Goal: Task Accomplishment & Management: Complete application form

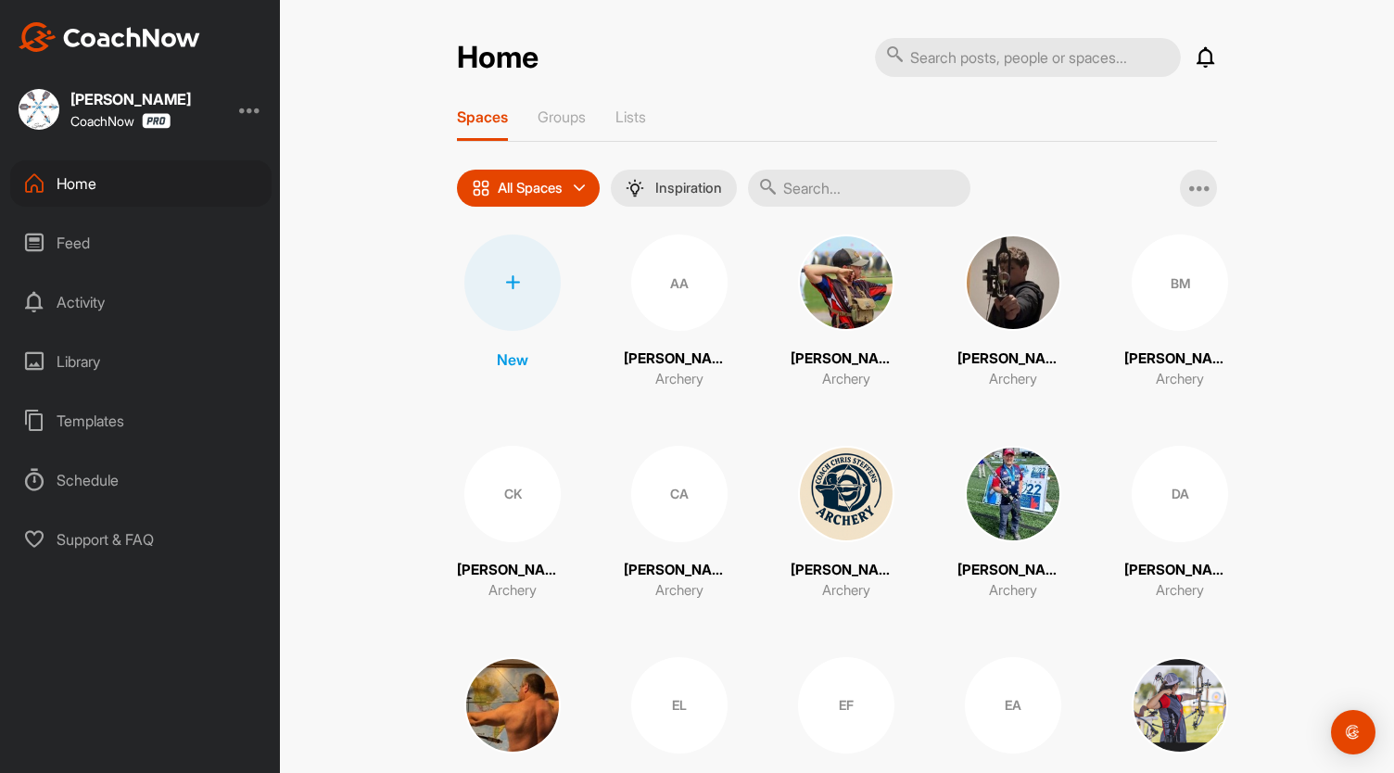
click at [508, 285] on icon at bounding box center [512, 282] width 15 height 15
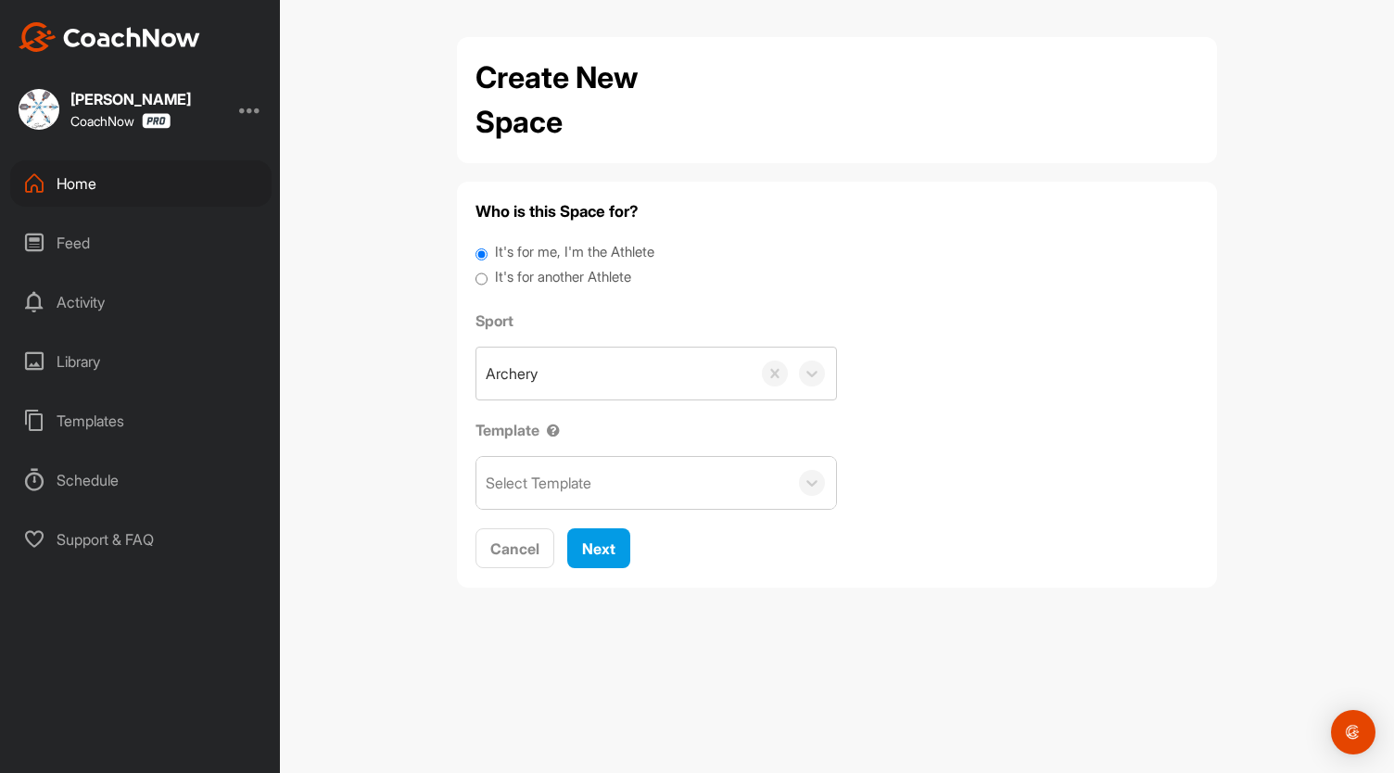
click at [483, 285] on input "It's for another Athlete" at bounding box center [482, 279] width 12 height 25
radio input "true"
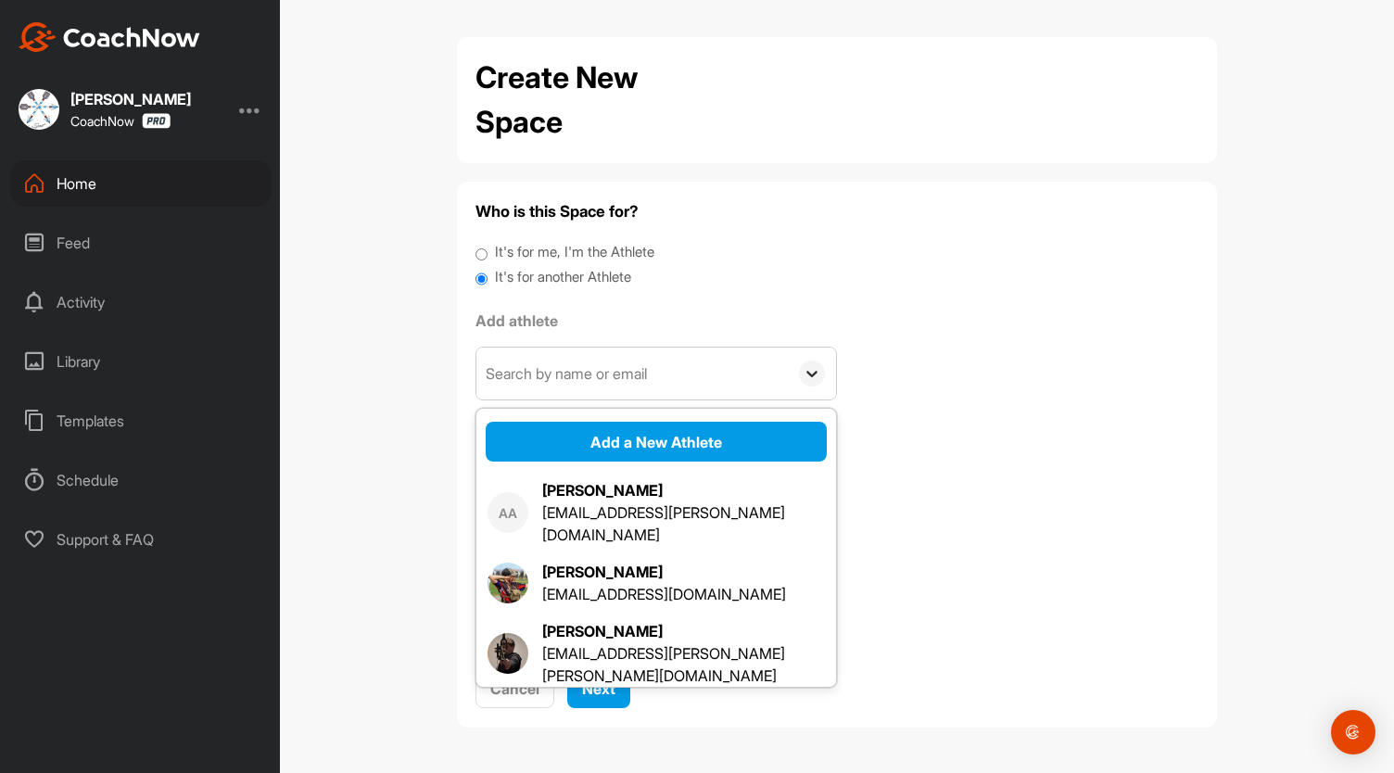
click at [808, 376] on icon at bounding box center [812, 373] width 19 height 19
click at [720, 439] on button "Add a New Athlete" at bounding box center [656, 442] width 341 height 40
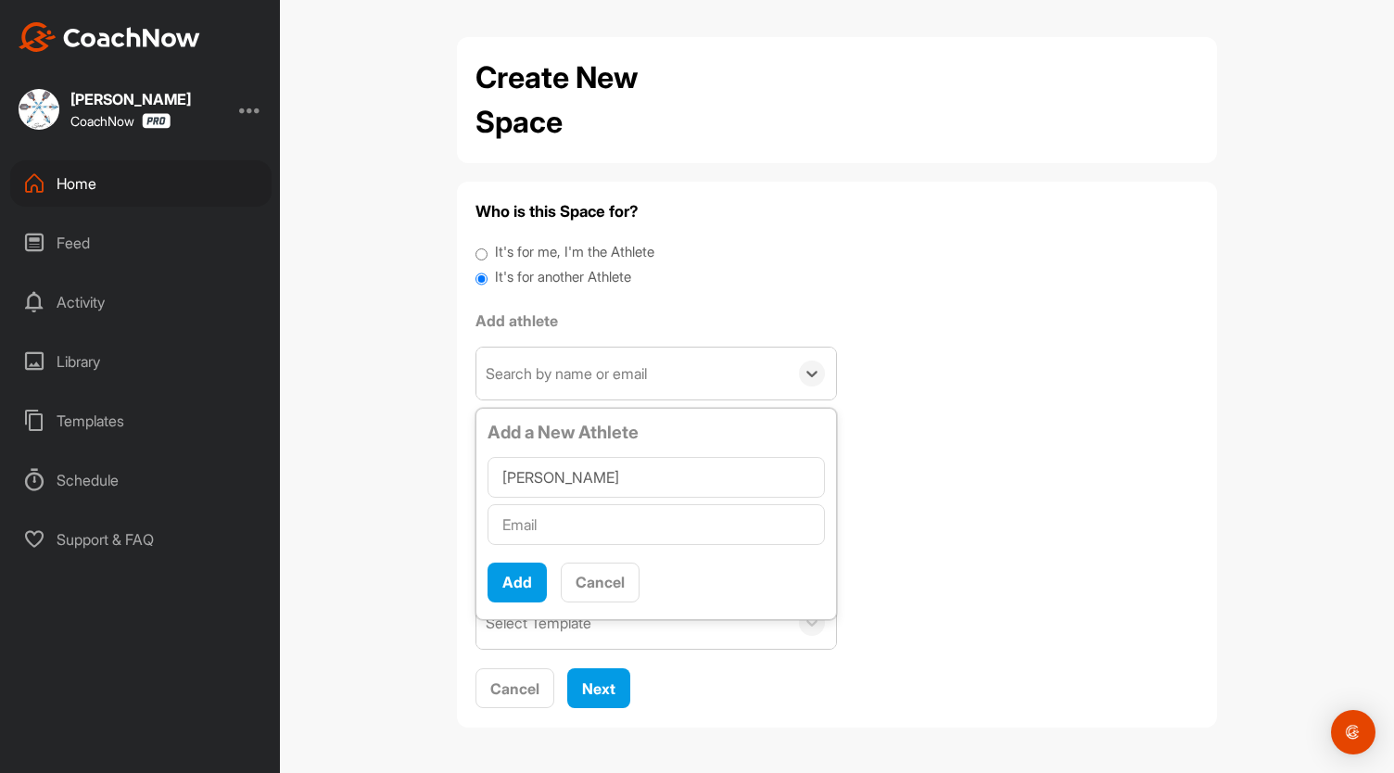
type input "[PERSON_NAME]"
click at [565, 517] on input "text" at bounding box center [656, 524] width 337 height 41
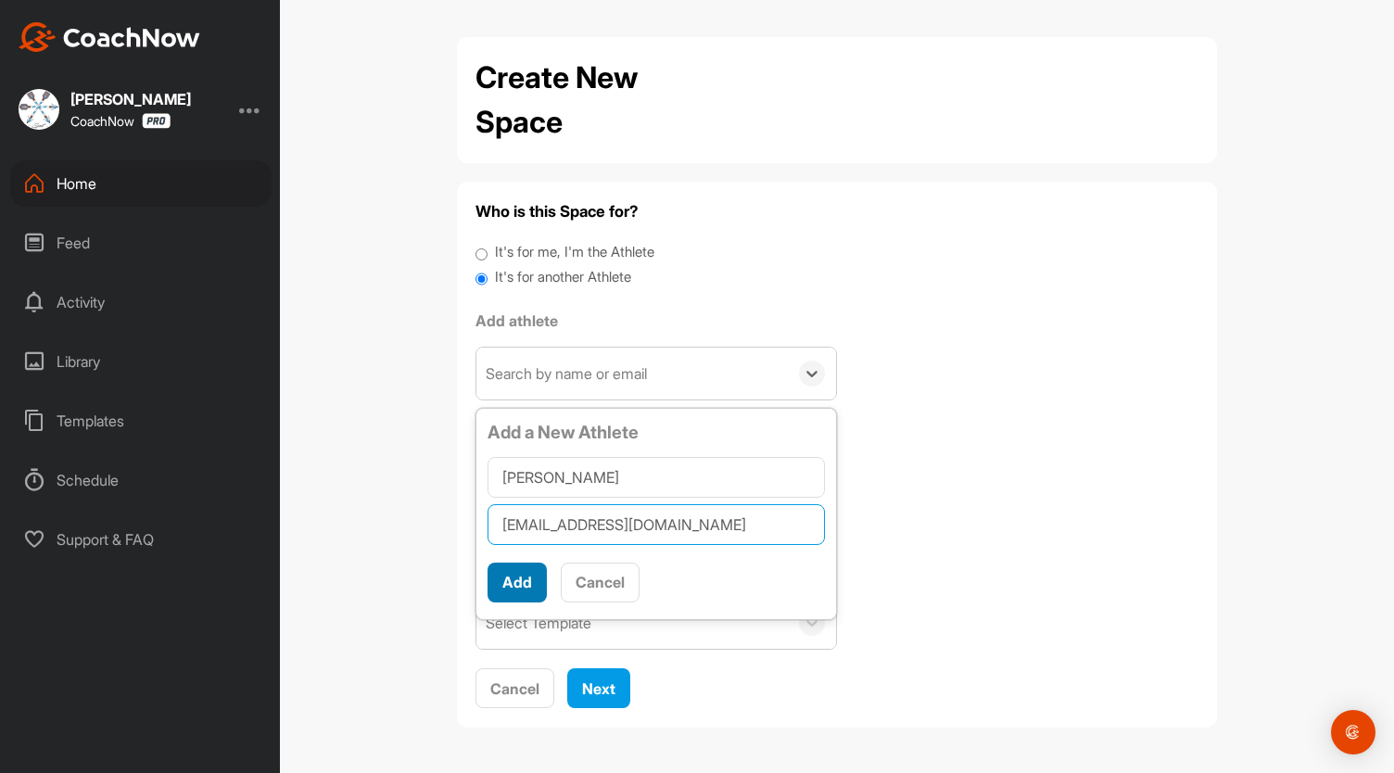
type input "[EMAIL_ADDRESS][DOMAIN_NAME]"
click at [515, 581] on button "Add" at bounding box center [517, 583] width 59 height 40
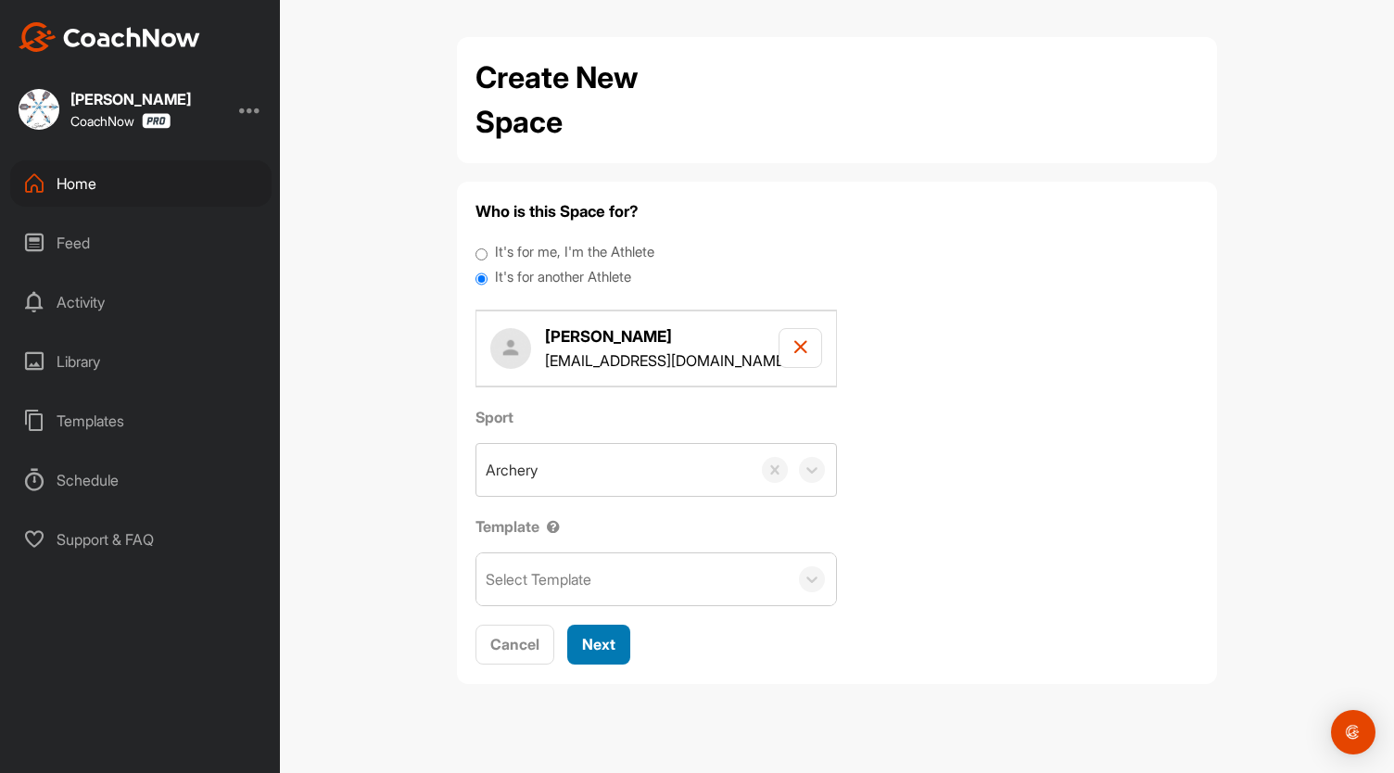
click at [594, 637] on span "Next" at bounding box center [598, 644] width 33 height 19
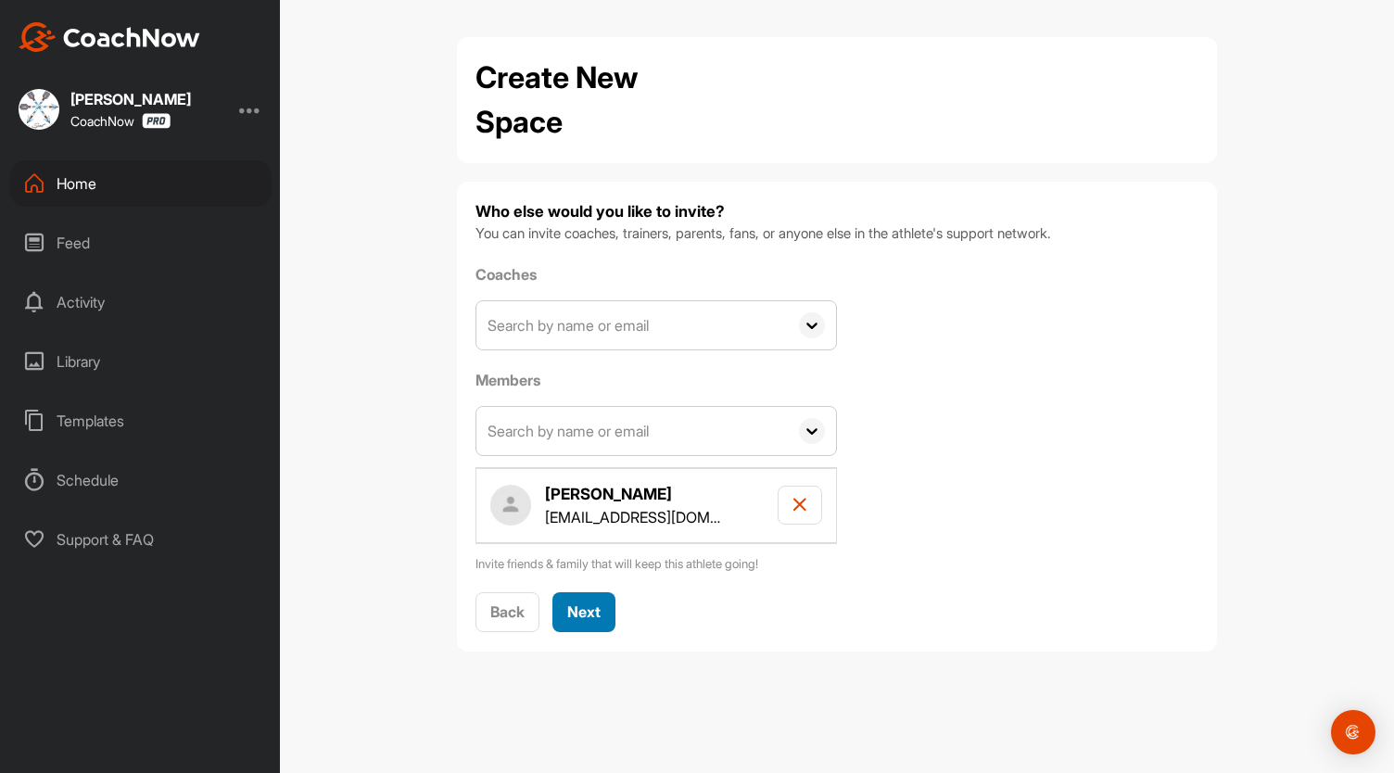
click at [593, 605] on span "Next" at bounding box center [583, 612] width 33 height 19
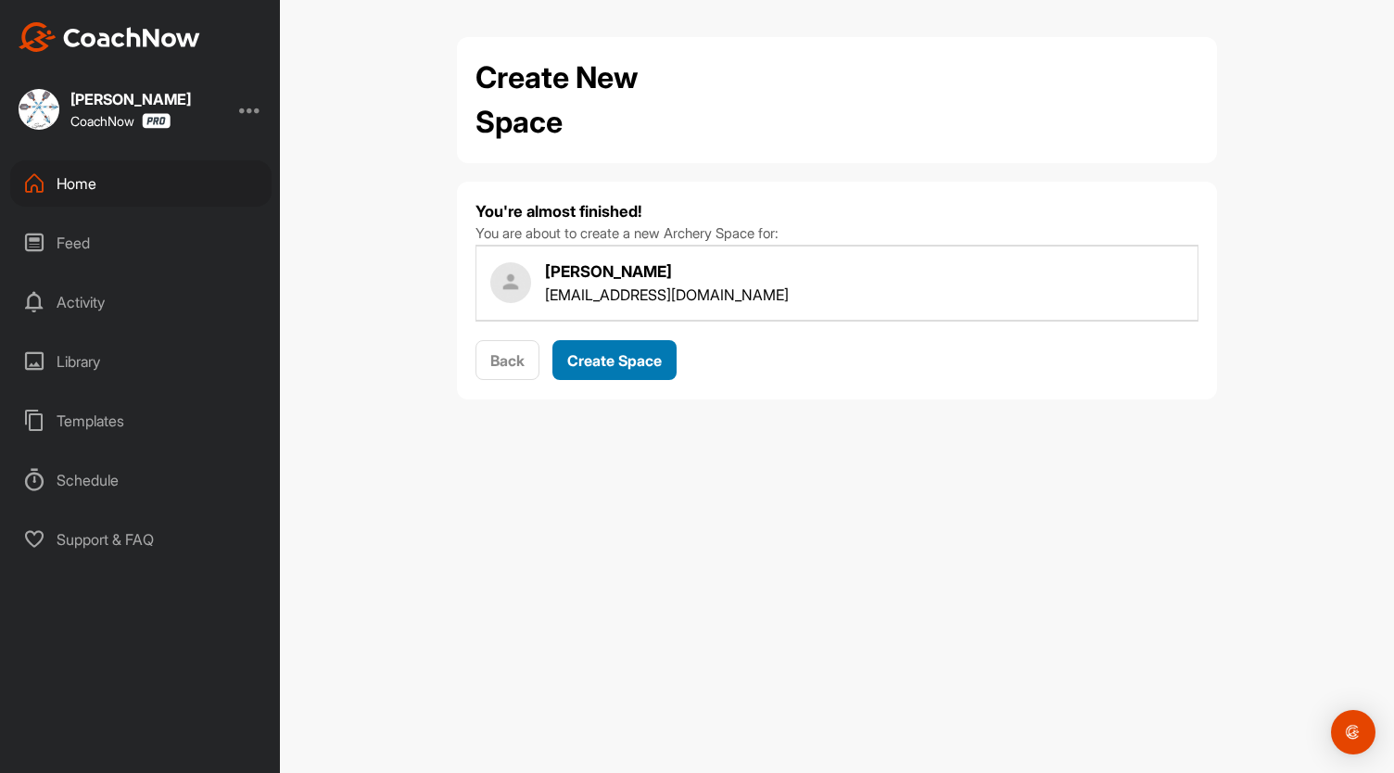
click at [626, 352] on span "Create Space" at bounding box center [614, 360] width 95 height 19
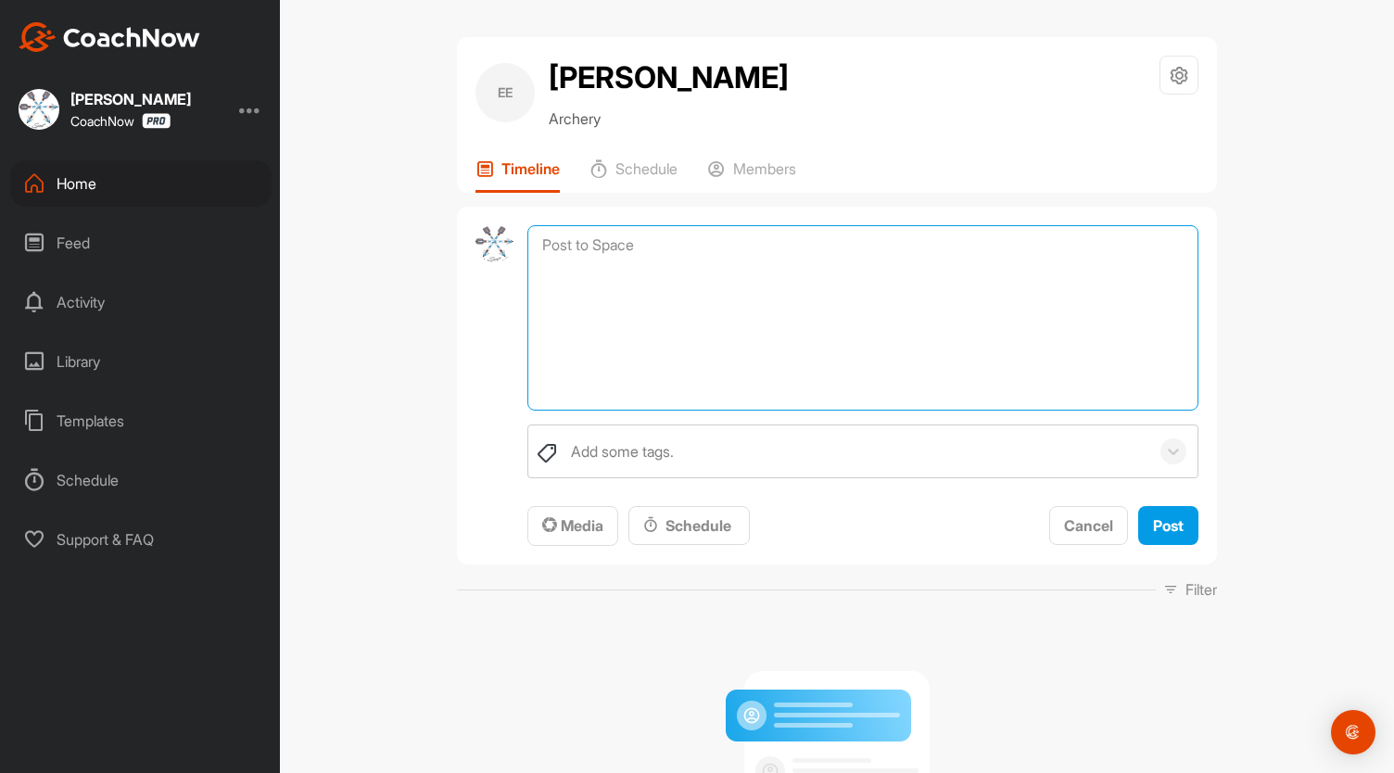
click at [563, 245] on textarea at bounding box center [862, 317] width 671 height 185
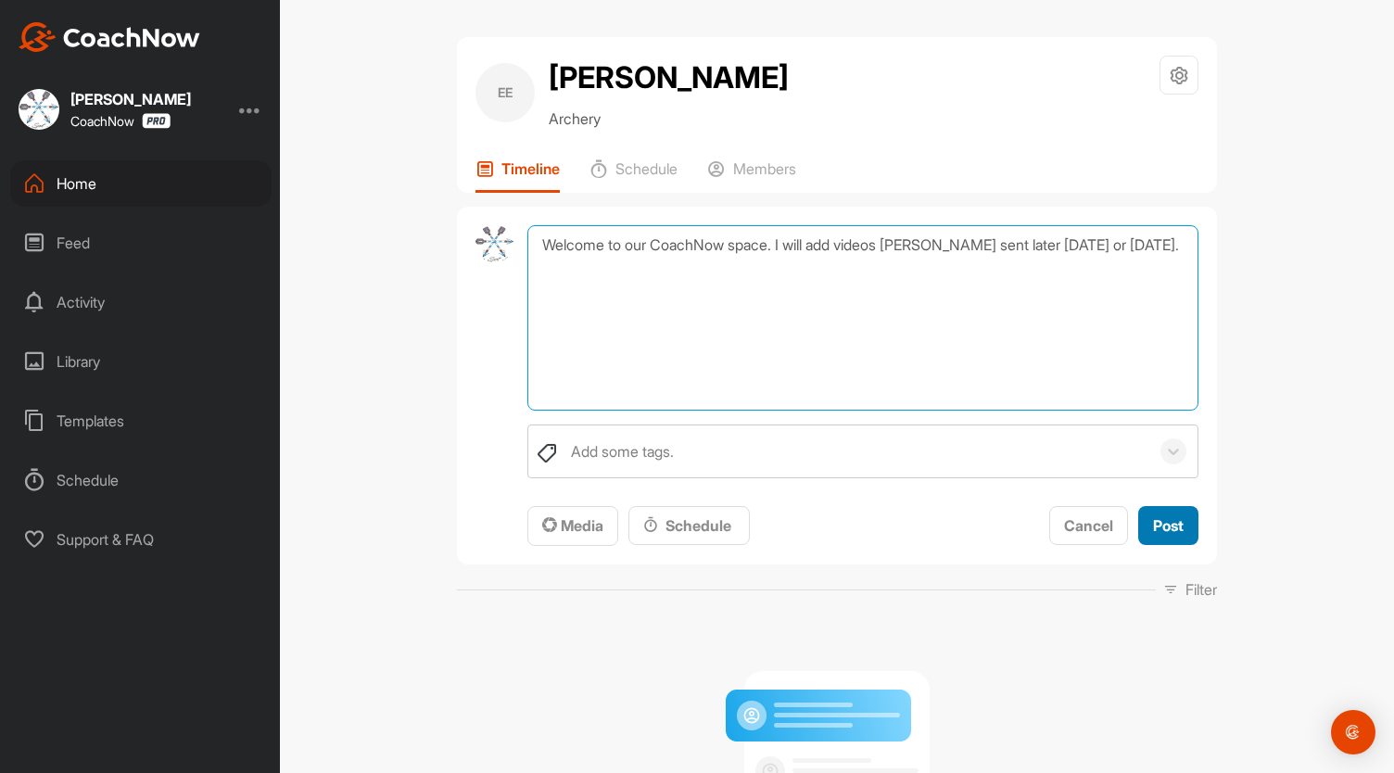
type textarea "Welcome to our CoachNow space. I will add videos [PERSON_NAME] sent later [DATE…"
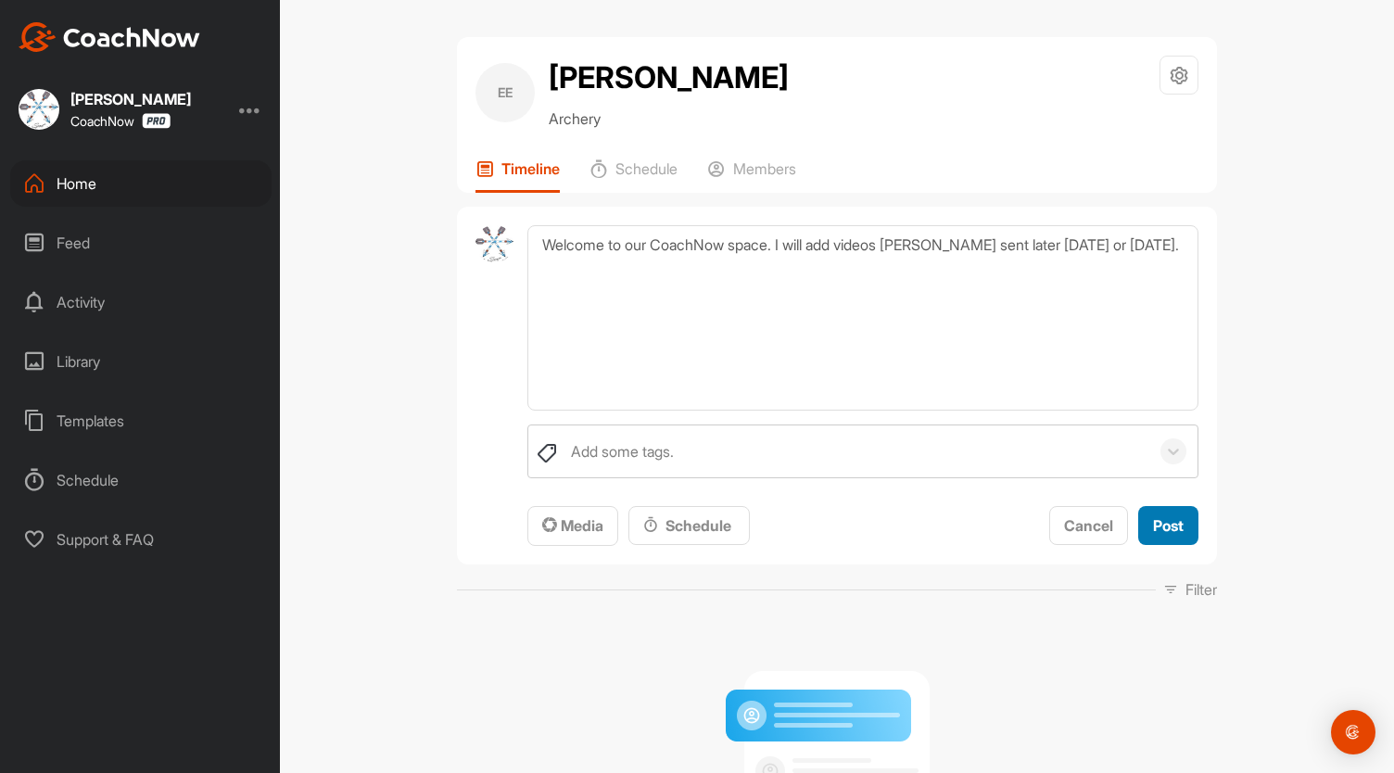
click at [1156, 516] on span "Post" at bounding box center [1168, 525] width 31 height 19
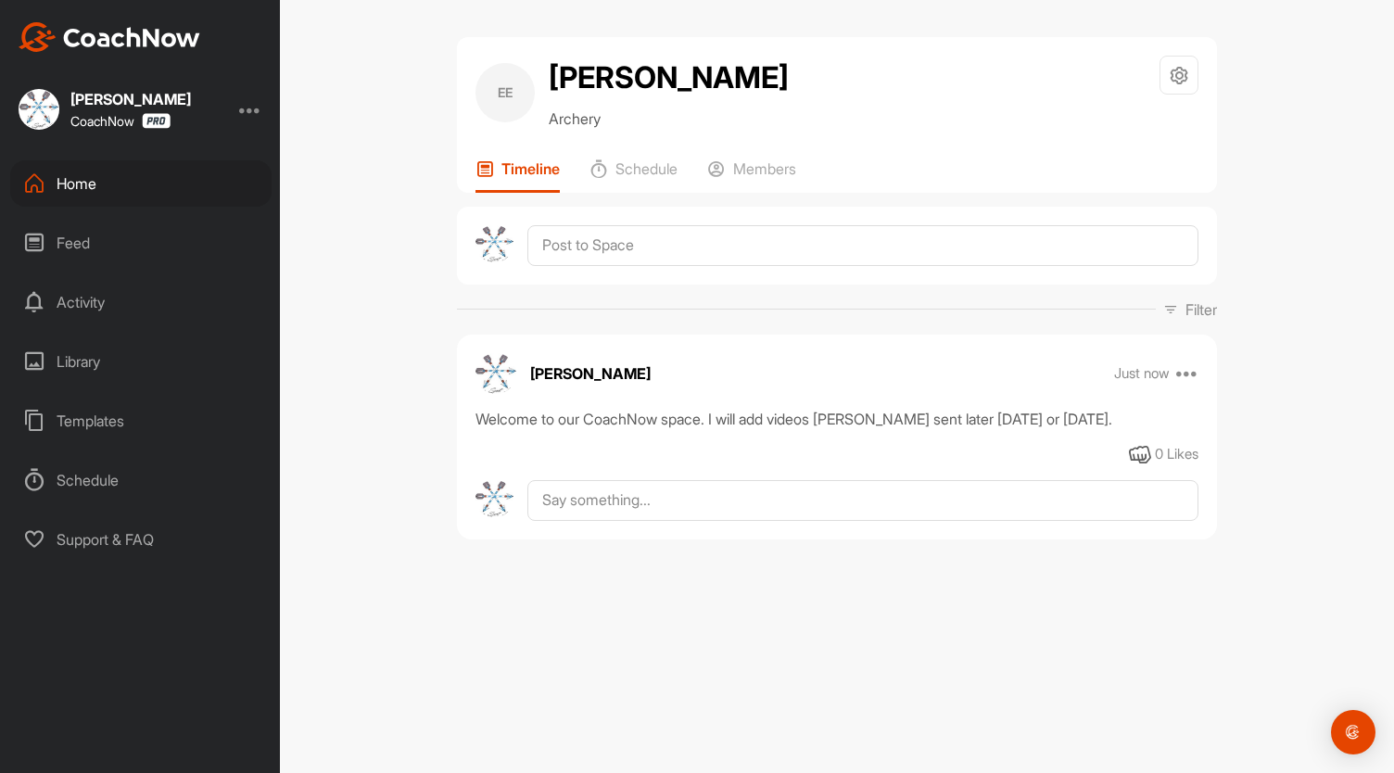
click at [100, 178] on div "Home" at bounding box center [140, 183] width 261 height 46
